Goal: Task Accomplishment & Management: Manage account settings

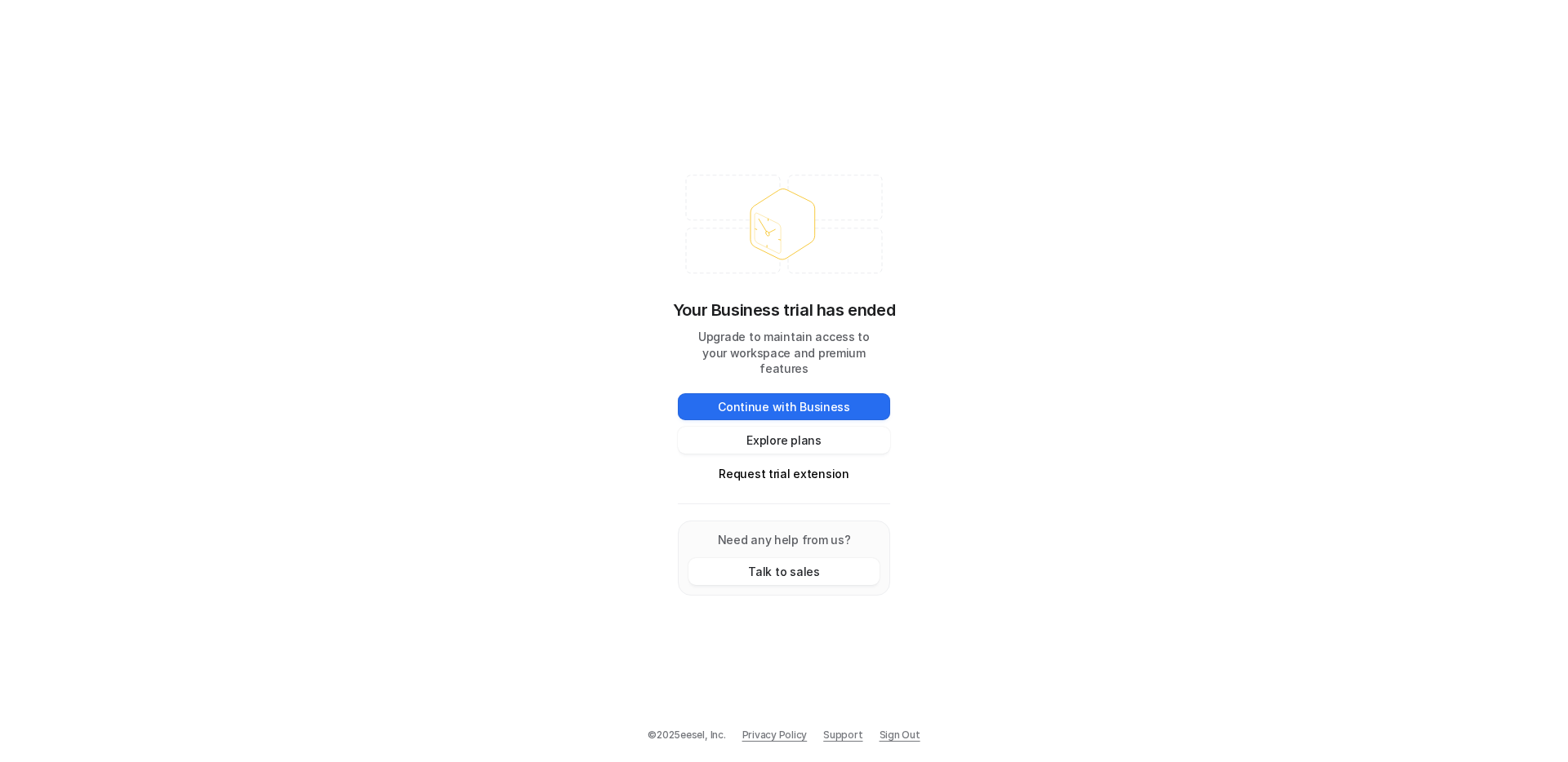
click at [895, 735] on link "Sign Out" at bounding box center [899, 735] width 41 height 15
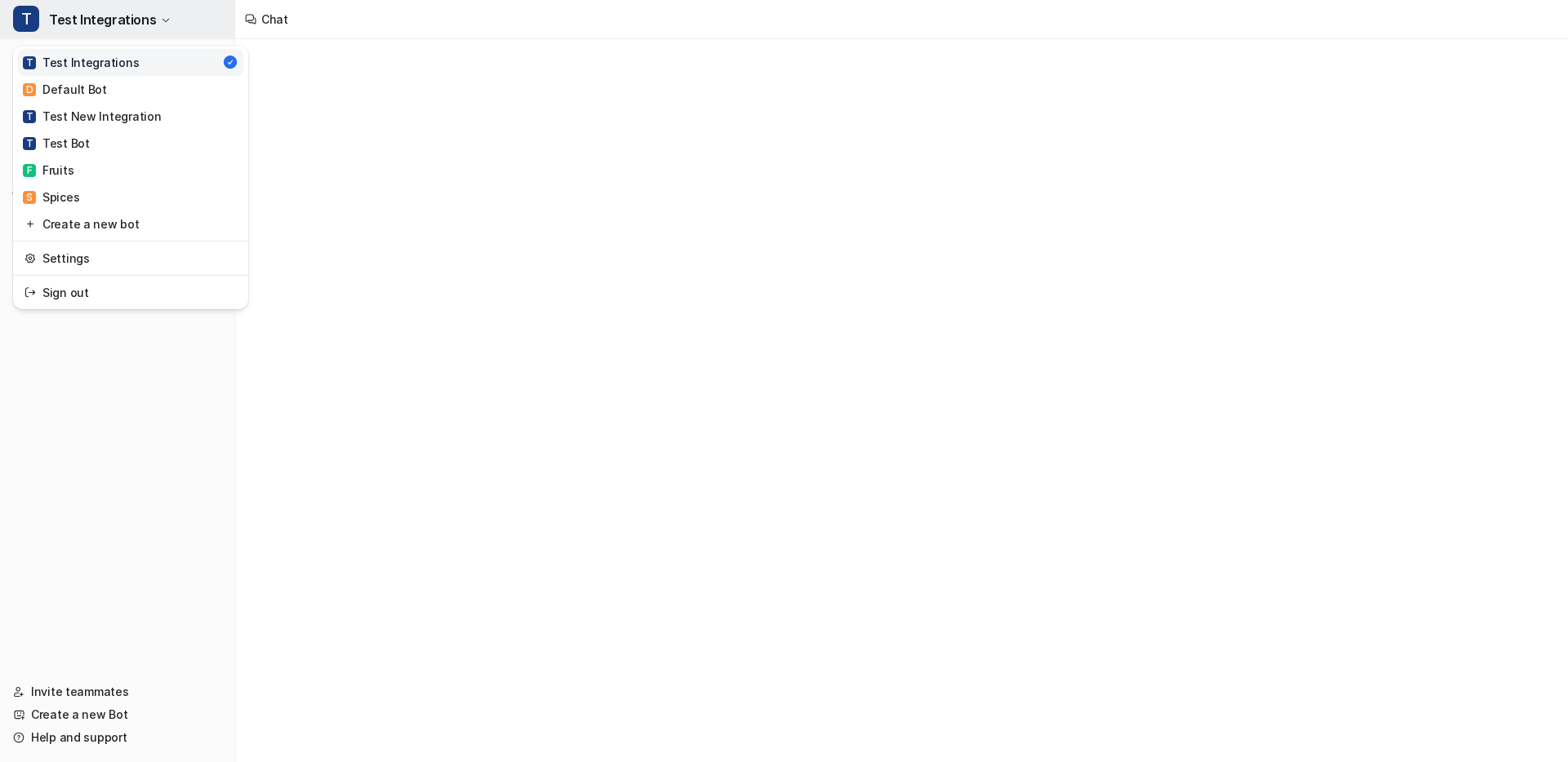
click at [94, 28] on span "Test Integrations" at bounding box center [103, 19] width 107 height 23
type textarea "**********"
drag, startPoint x: 85, startPoint y: 228, endPoint x: 85, endPoint y: 272, distance: 44.0
click at [85, 272] on div "T Test Integrations D Default Bot T Test New Integration T Test Bot F Fruits S …" at bounding box center [131, 178] width 235 height 264
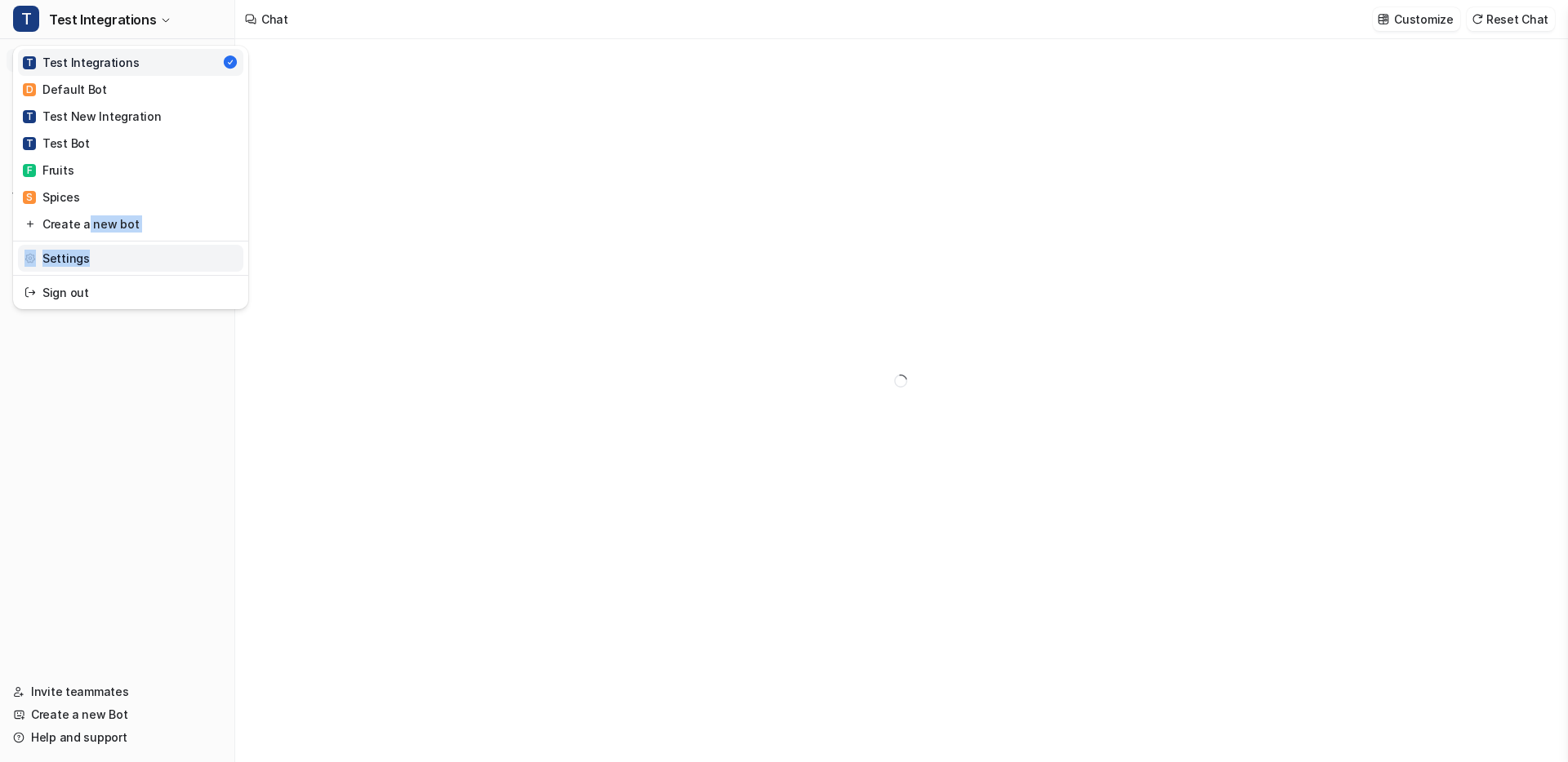
click at [86, 258] on link "Settings" at bounding box center [131, 258] width 225 height 27
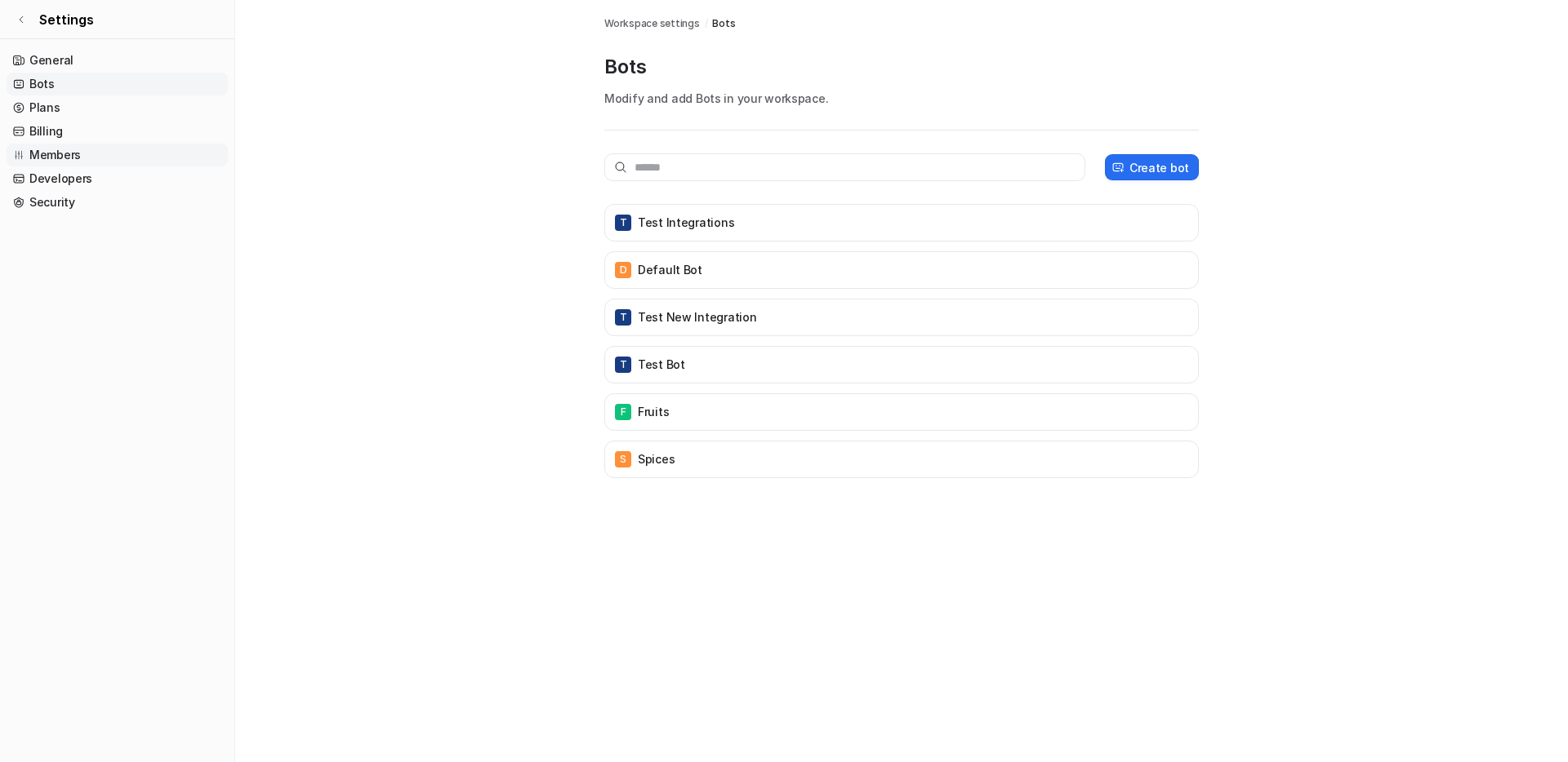
click at [74, 157] on link "Members" at bounding box center [117, 154] width 221 height 23
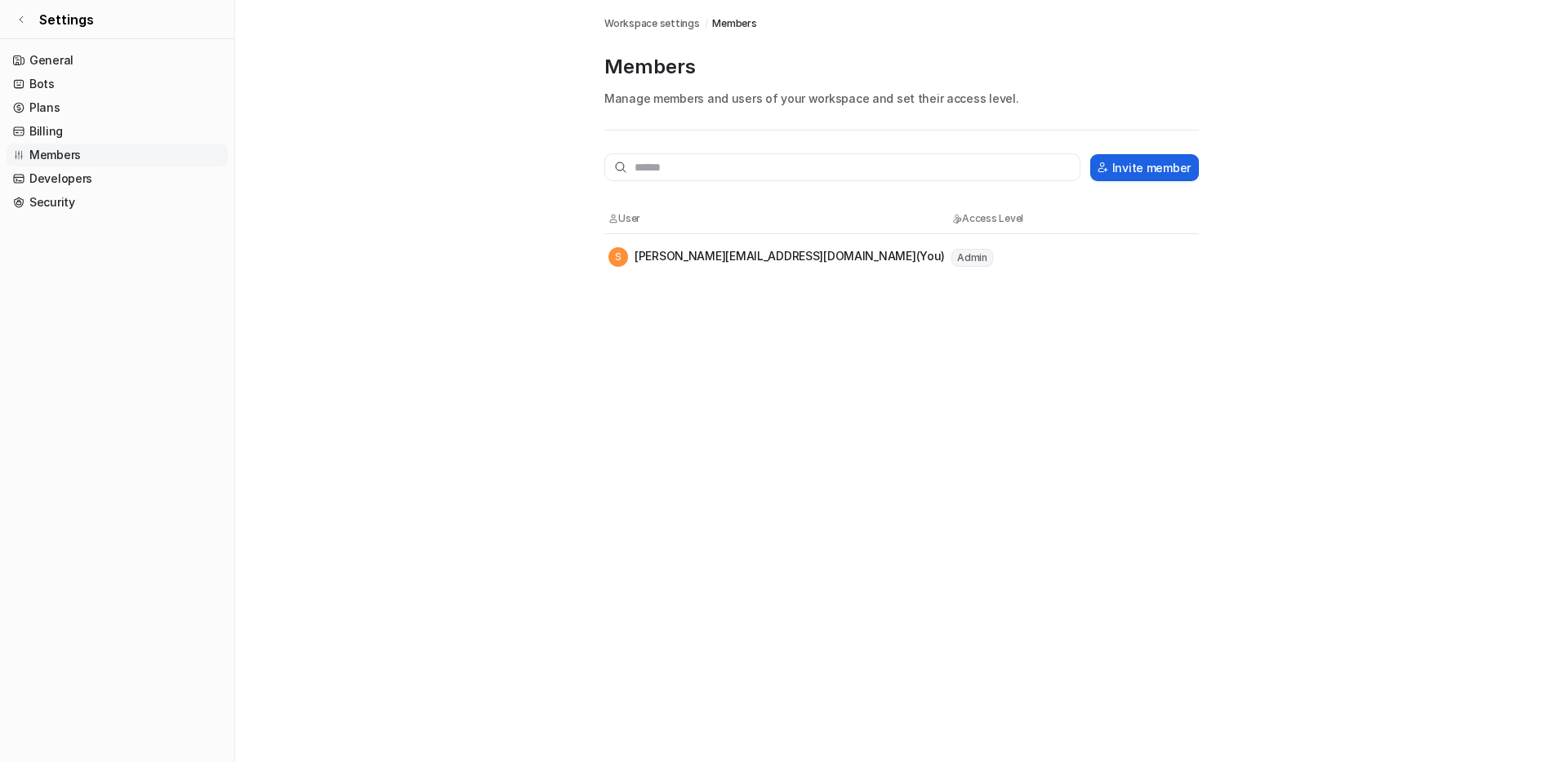
click at [1106, 158] on button "Invite member" at bounding box center [1145, 168] width 109 height 27
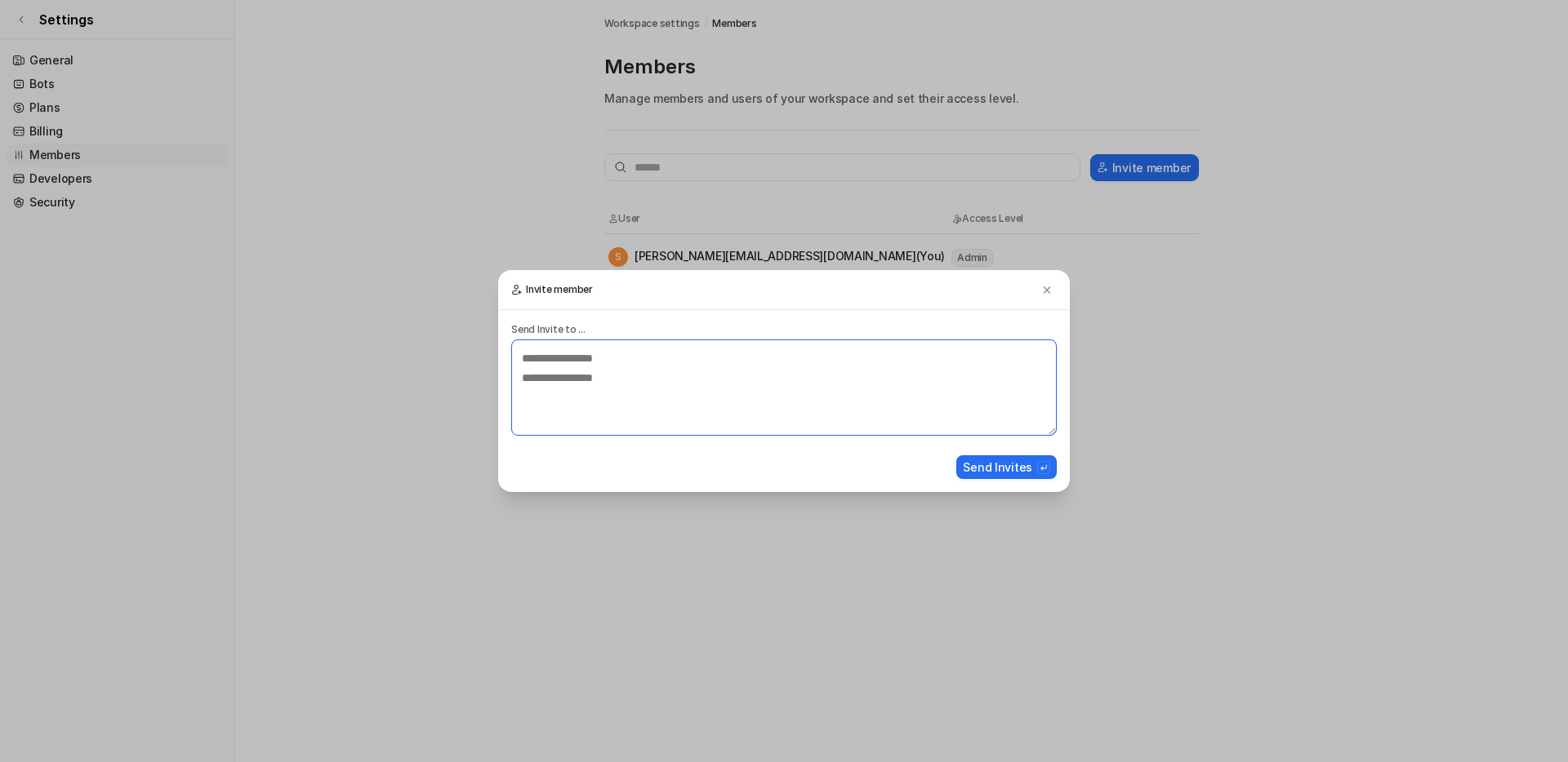
click at [896, 403] on textarea at bounding box center [783, 387] width 545 height 96
type textarea "**********"
click at [1031, 464] on button "Send Invites" at bounding box center [1006, 467] width 100 height 23
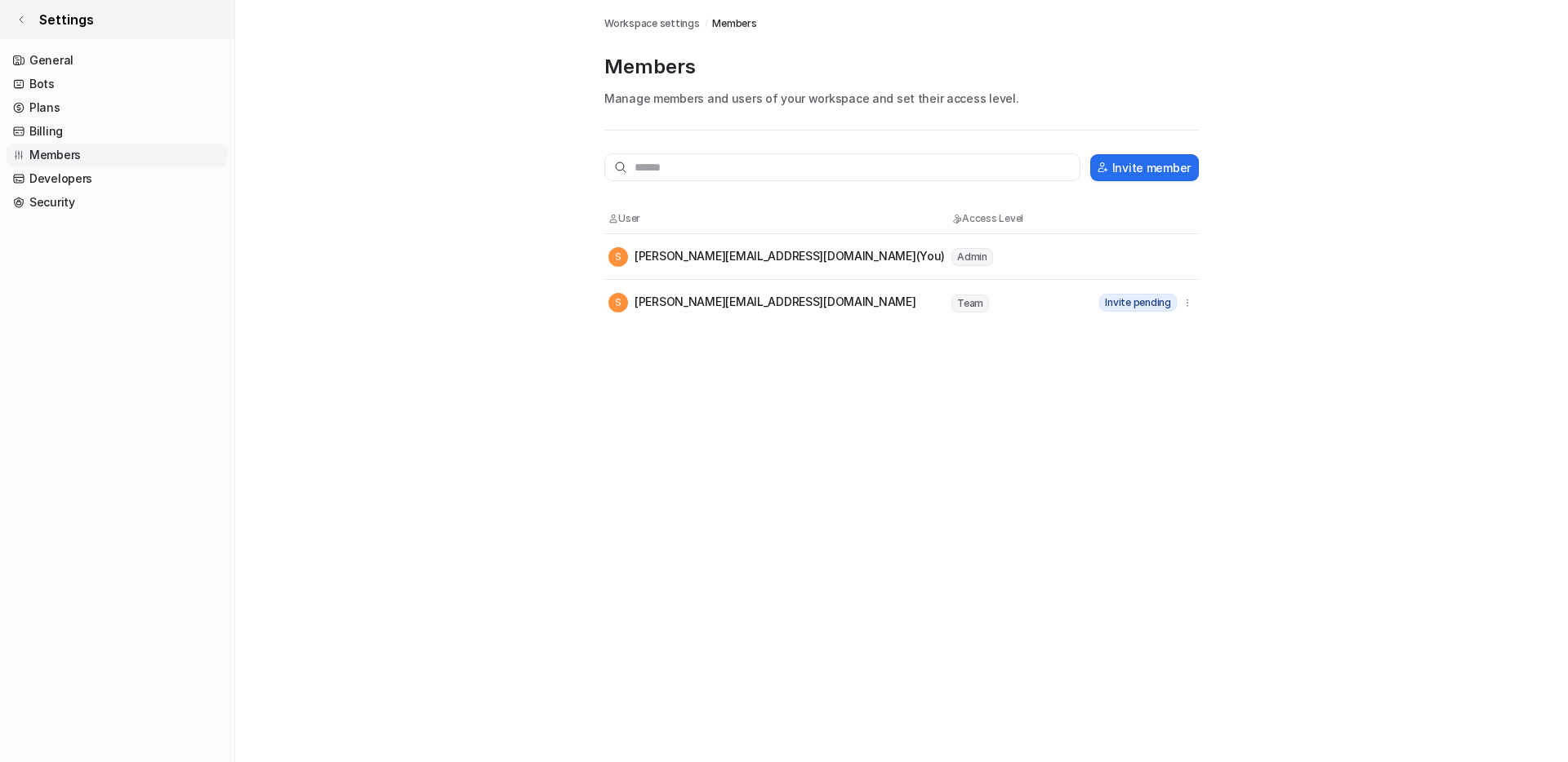
click at [80, 20] on span "Settings" at bounding box center [67, 19] width 55 height 19
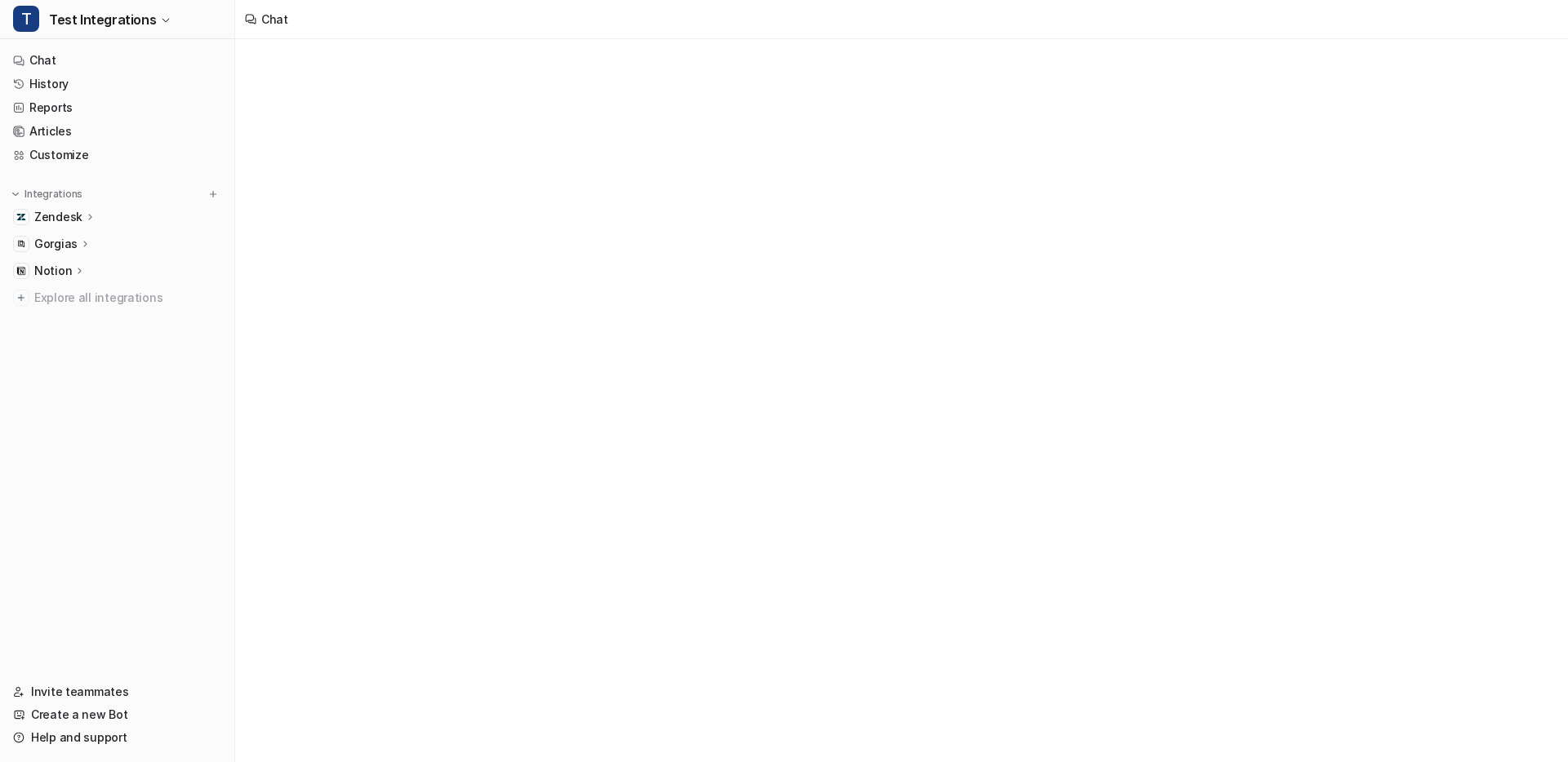
click at [80, 20] on span "Test Integrations" at bounding box center [103, 19] width 107 height 23
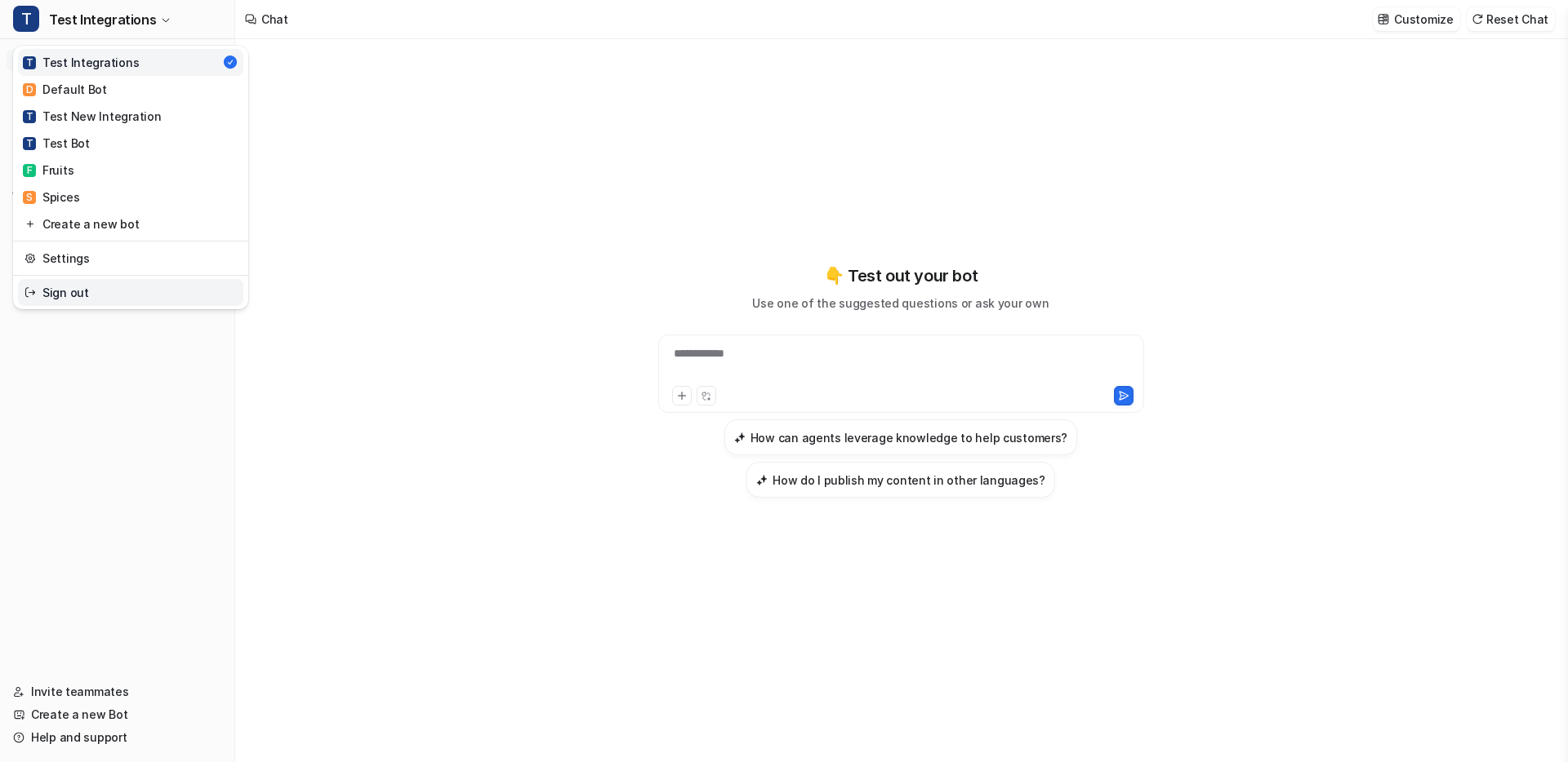
click at [109, 293] on link "Sign out" at bounding box center [131, 292] width 225 height 27
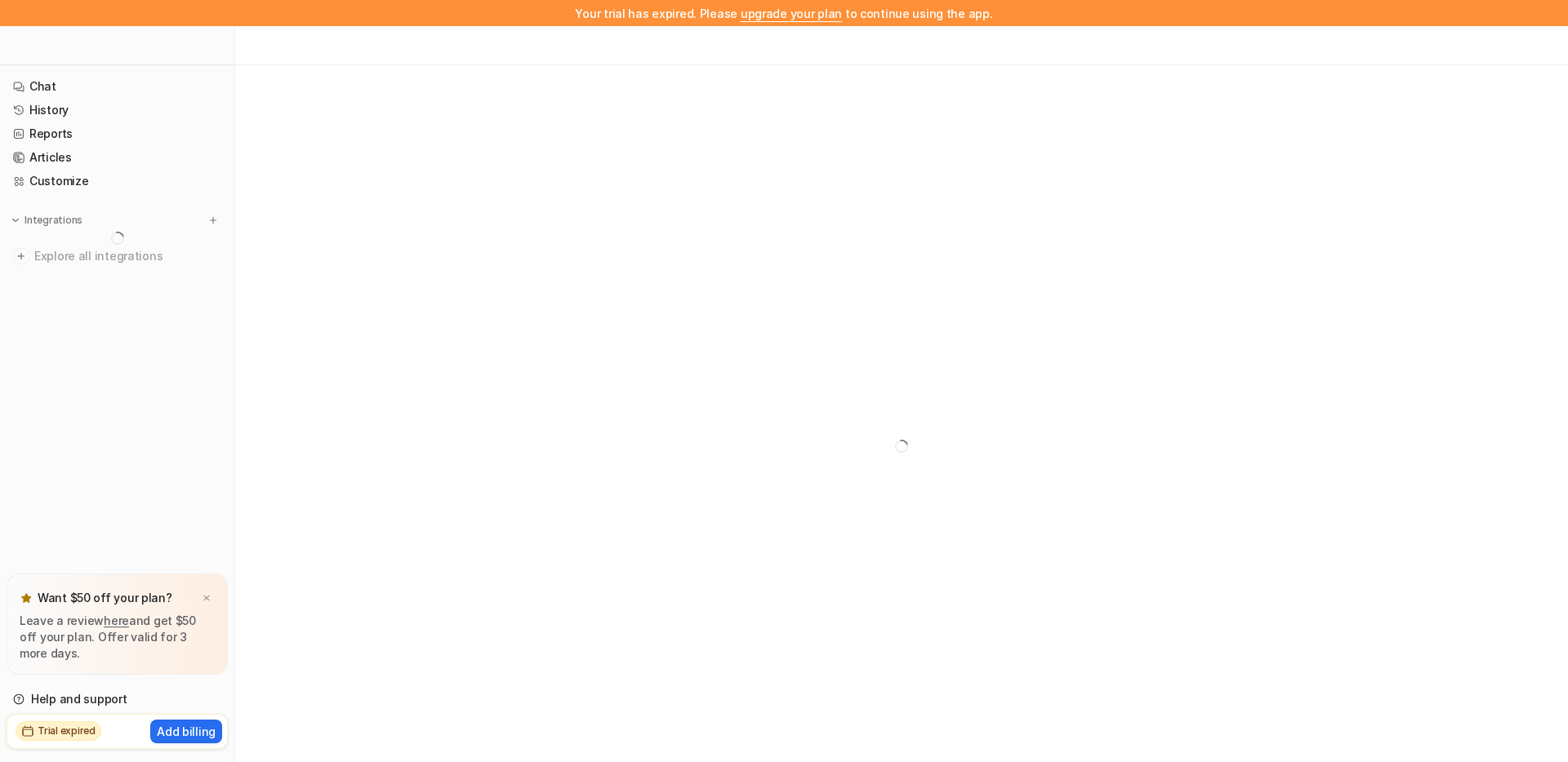
click at [365, 103] on div at bounding box center [902, 446] width 1333 height 762
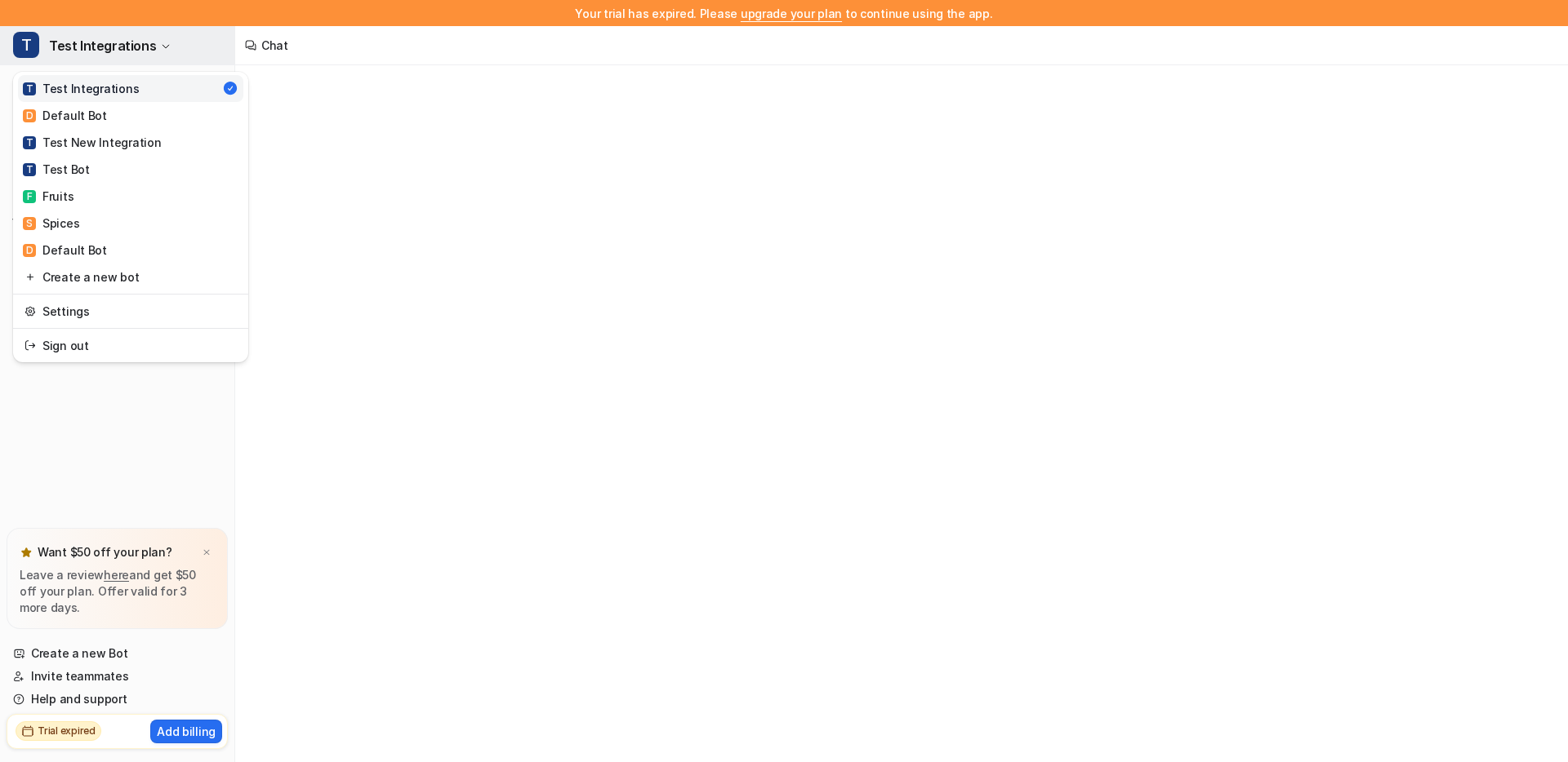
click at [146, 58] on button "T Test Integrations" at bounding box center [117, 45] width 235 height 39
type textarea "**********"
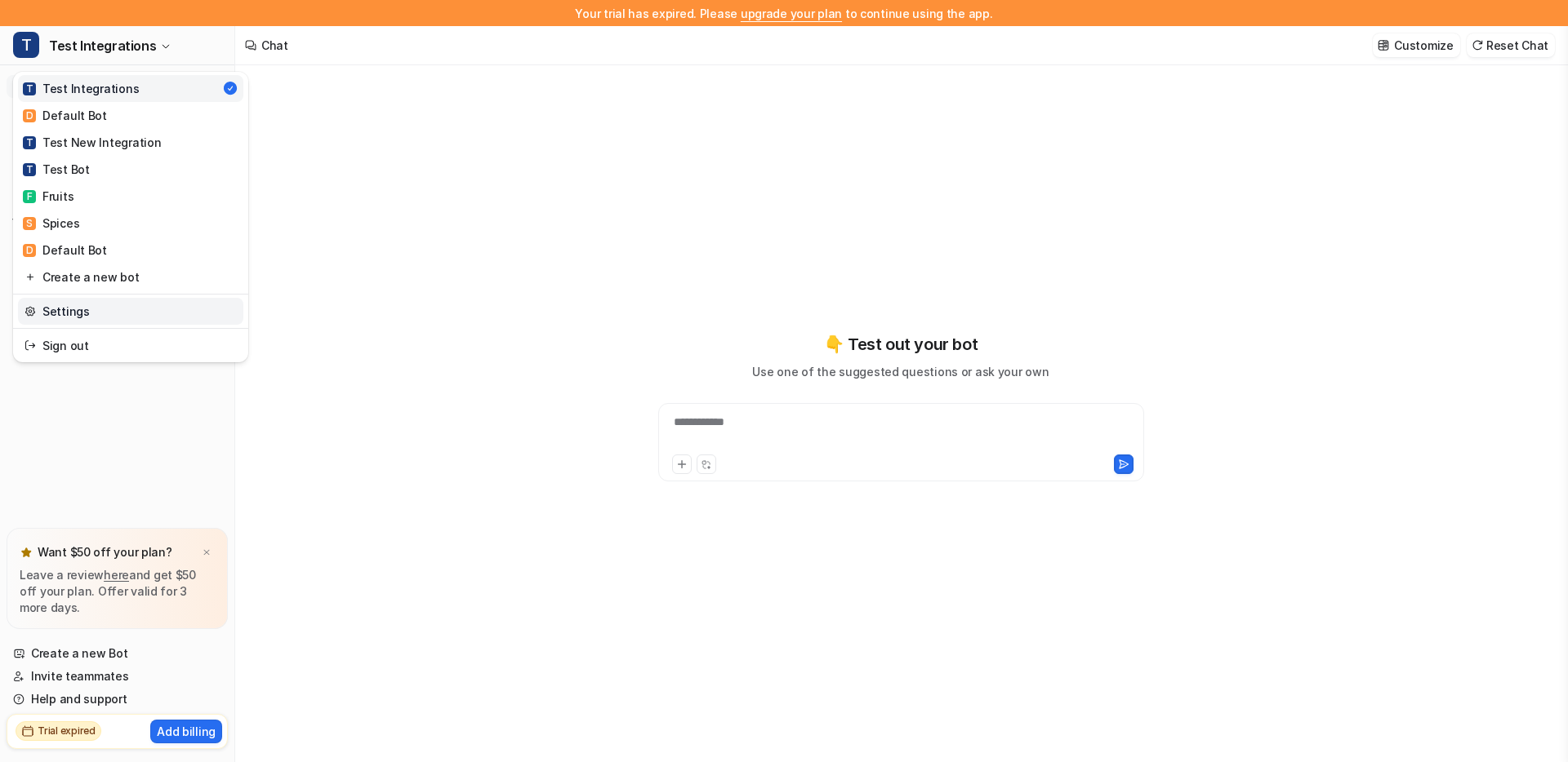
click at [80, 310] on link "Settings" at bounding box center [131, 311] width 225 height 27
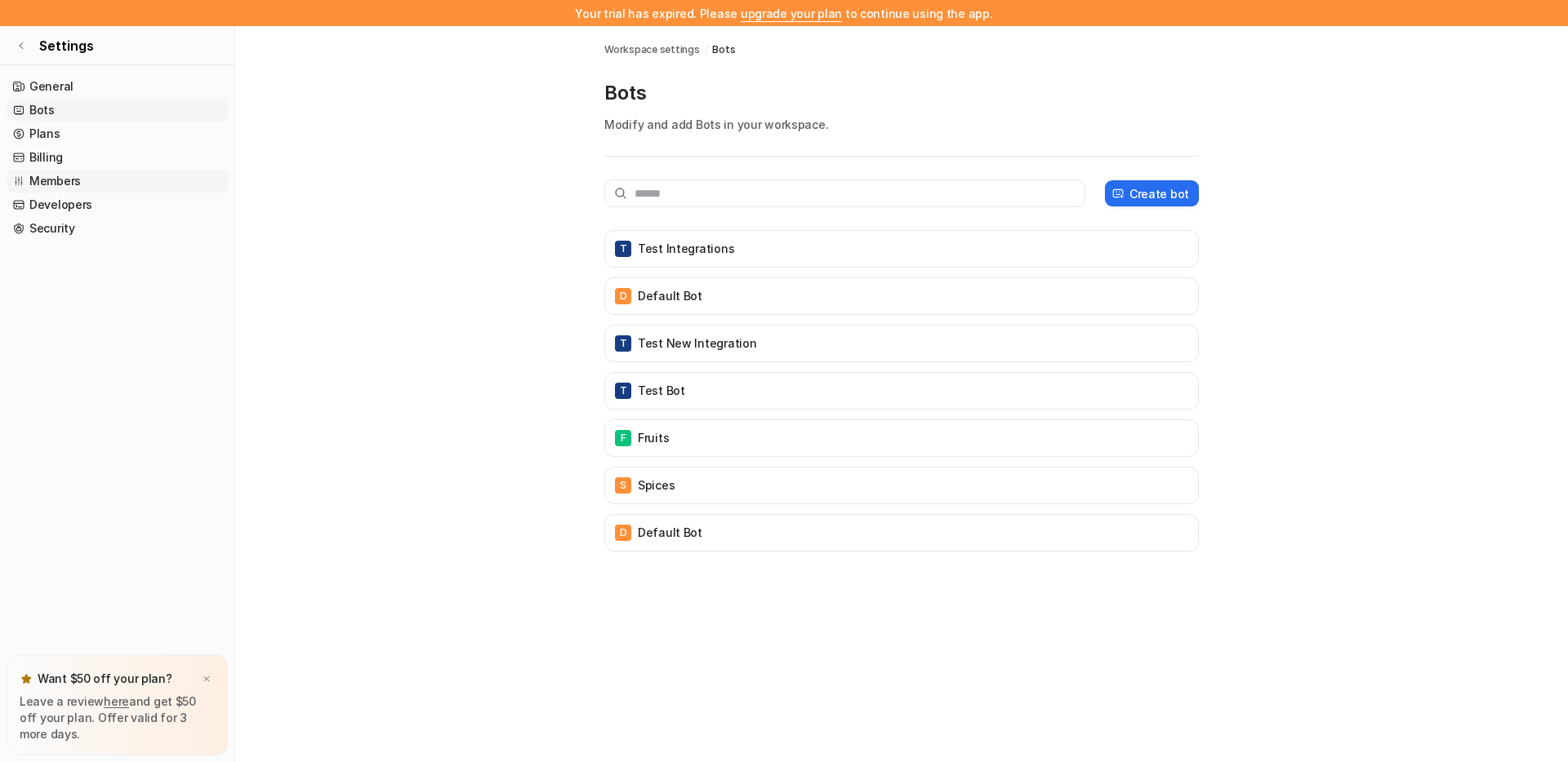
click at [108, 187] on link "Members" at bounding box center [117, 180] width 221 height 23
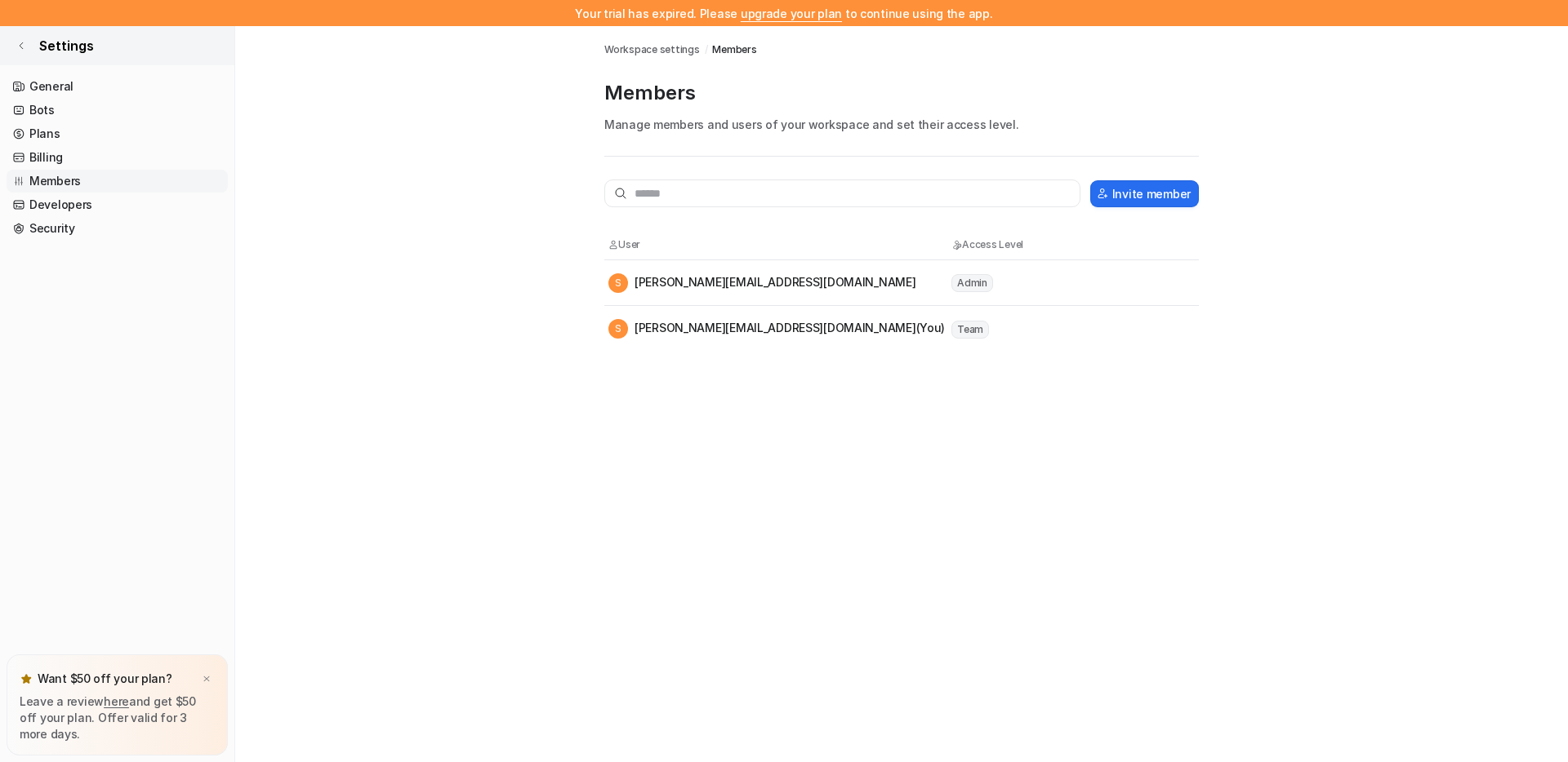
click at [104, 48] on link "Settings" at bounding box center [117, 45] width 235 height 39
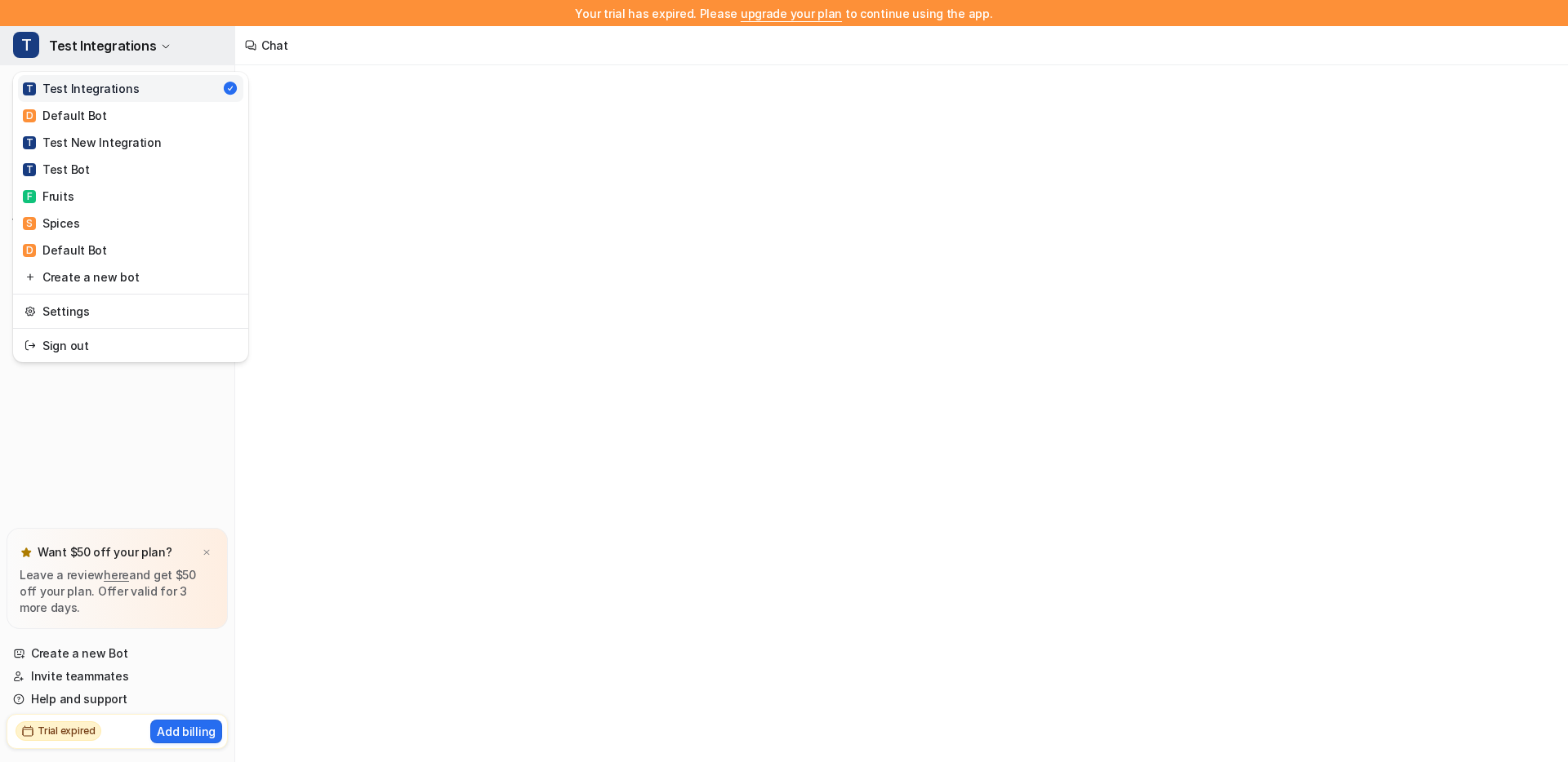
click at [104, 46] on span "Test Integrations" at bounding box center [103, 45] width 107 height 23
click at [86, 346] on link "Sign out" at bounding box center [131, 346] width 225 height 27
